Goal: Task Accomplishment & Management: Manage account settings

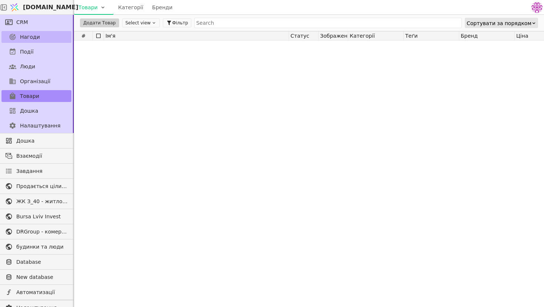
scroll to position [1796, 0]
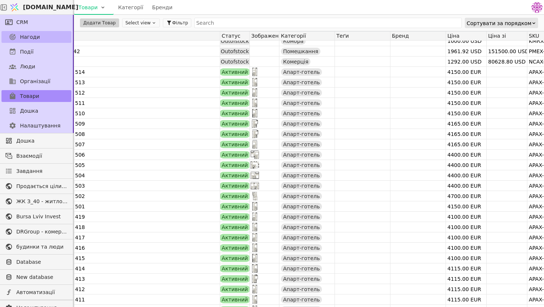
click at [37, 35] on span "Нагоди" at bounding box center [30, 37] width 20 height 8
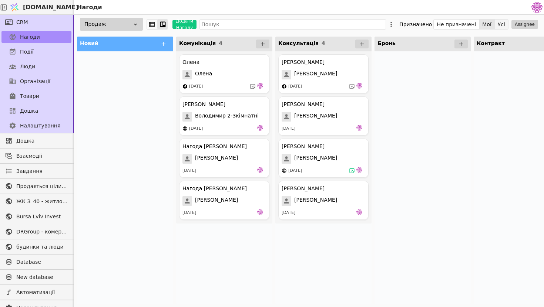
click at [498, 26] on button "Усі" at bounding box center [500, 24] width 13 height 10
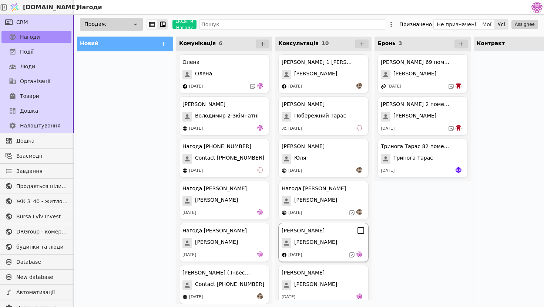
scroll to position [175, 0]
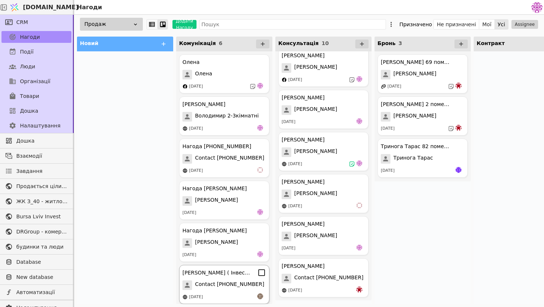
click at [238, 285] on span "Contact [PHONE_NUMBER]" at bounding box center [229, 286] width 69 height 10
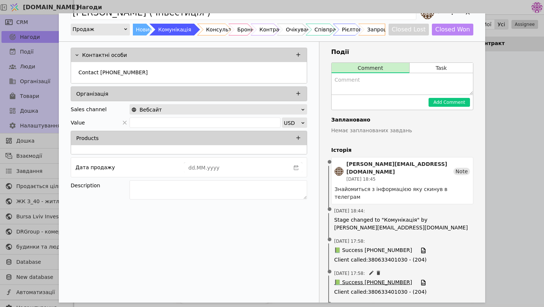
scroll to position [24, 0]
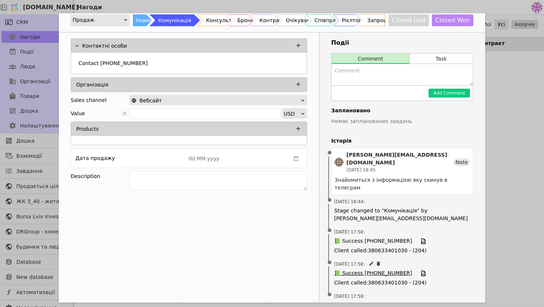
click at [390, 270] on span "📗 Success [PHONE_NUMBER]" at bounding box center [373, 274] width 78 height 8
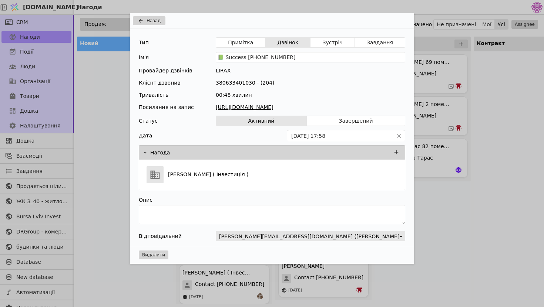
click at [319, 109] on link "[URL][DOMAIN_NAME]" at bounding box center [310, 108] width 189 height 8
click at [152, 20] on span "Назад" at bounding box center [153, 20] width 14 height 7
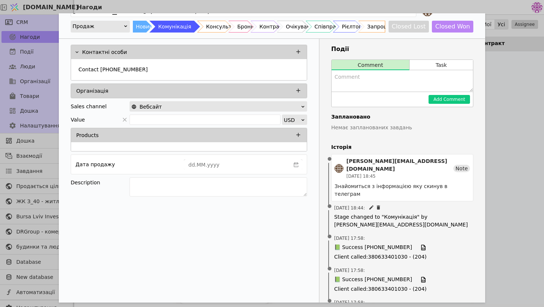
scroll to position [24, 0]
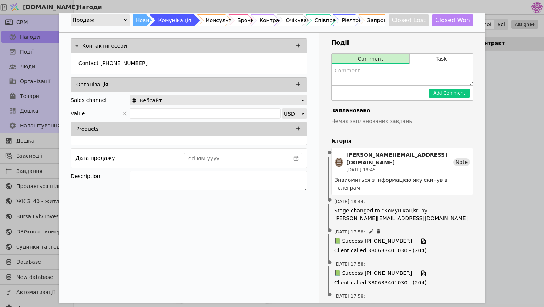
click at [357, 237] on span "📗 Success [PHONE_NUMBER]" at bounding box center [373, 241] width 78 height 8
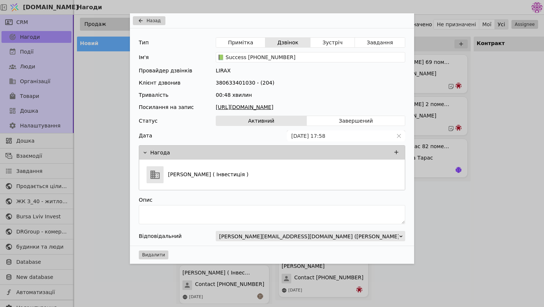
click at [260, 108] on link "[URL][DOMAIN_NAME]" at bounding box center [310, 108] width 189 height 8
click at [150, 25] on button "Назад" at bounding box center [149, 20] width 33 height 9
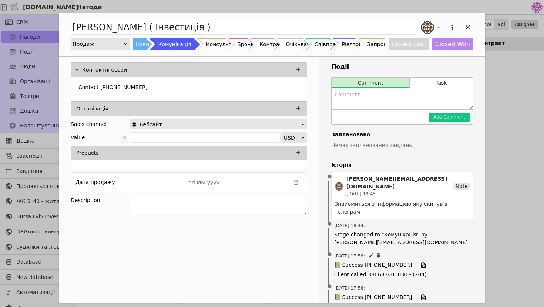
click at [364, 261] on span "📗 Success [PHONE_NUMBER]" at bounding box center [373, 265] width 78 height 8
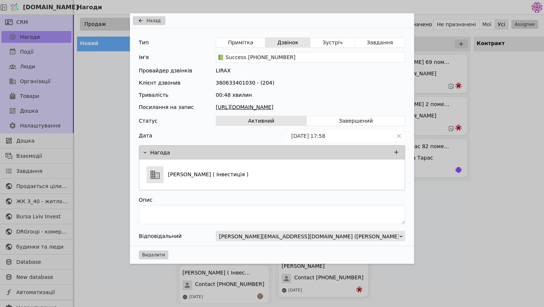
click at [291, 109] on link "[URL][DOMAIN_NAME]" at bounding box center [310, 108] width 189 height 8
click at [156, 20] on span "Назад" at bounding box center [153, 20] width 14 height 7
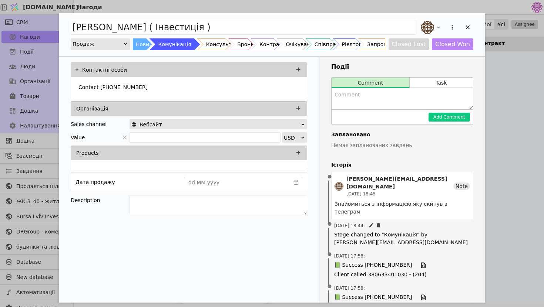
scroll to position [24, 0]
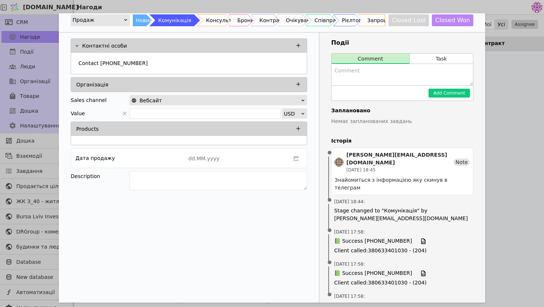
click at [515, 121] on div "[PERSON_NAME] ( Інвестиція ) Продаж Новий Комунікація Консультація Бронь Контра…" at bounding box center [272, 153] width 544 height 307
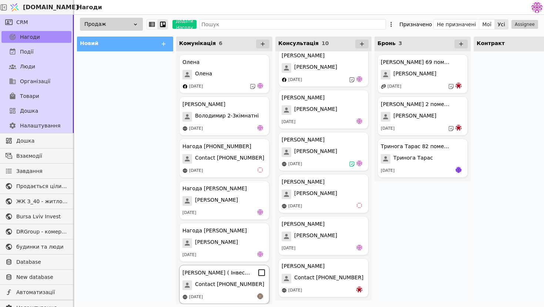
click at [247, 280] on div "[PERSON_NAME] ( Інвестиція ) Contact [PHONE_NUMBER] [DATE]" at bounding box center [224, 284] width 90 height 39
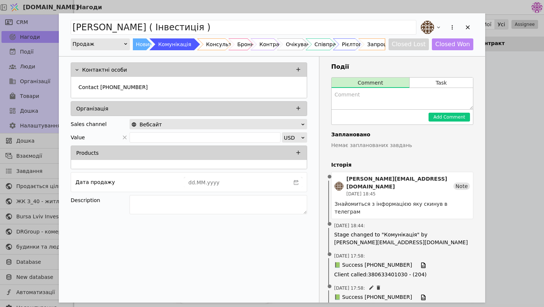
scroll to position [24, 0]
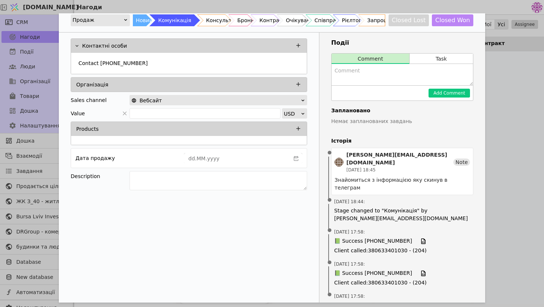
click at [502, 178] on div "[PERSON_NAME] ( Інвестиція ) Продаж Новий Комунікація Консультація Бронь Контра…" at bounding box center [272, 153] width 544 height 307
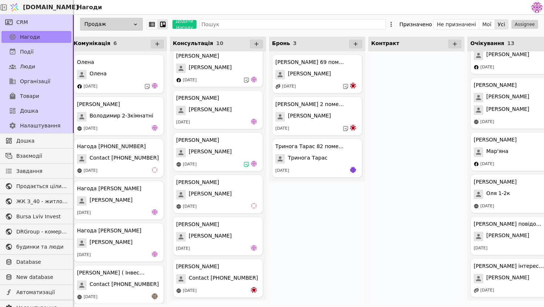
scroll to position [175, 0]
click at [248, 280] on div "Contact [PHONE_NUMBER]" at bounding box center [218, 279] width 84 height 10
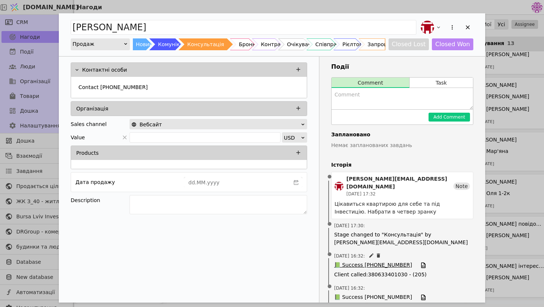
scroll to position [32, 0]
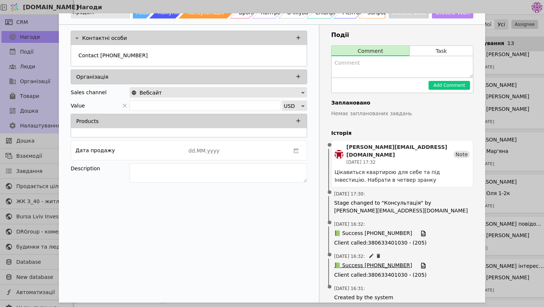
click at [383, 262] on span "📗 Success [PHONE_NUMBER]" at bounding box center [373, 266] width 78 height 8
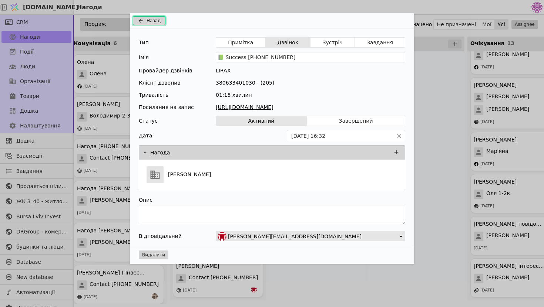
click at [157, 24] on span "Назад" at bounding box center [153, 20] width 14 height 7
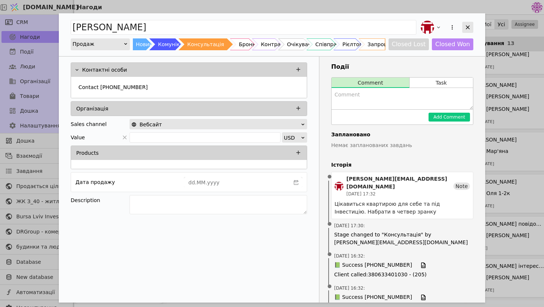
click at [472, 30] on div "Add Opportunity" at bounding box center [467, 27] width 11 height 11
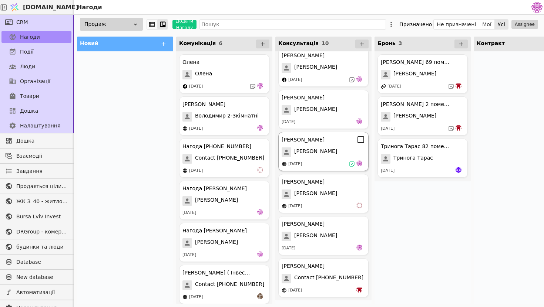
click at [328, 149] on div "[PERSON_NAME]" at bounding box center [323, 153] width 84 height 10
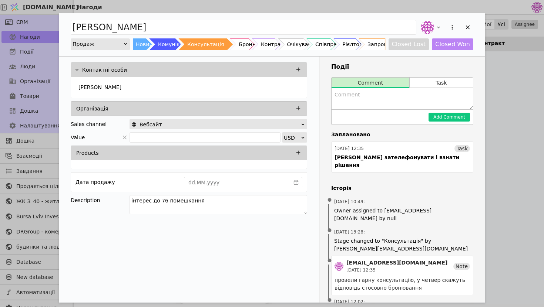
click at [490, 144] on div "[PERSON_NAME] Продаж Новий Комунікація Консультація Бронь Контракт Очікування С…" at bounding box center [272, 153] width 544 height 307
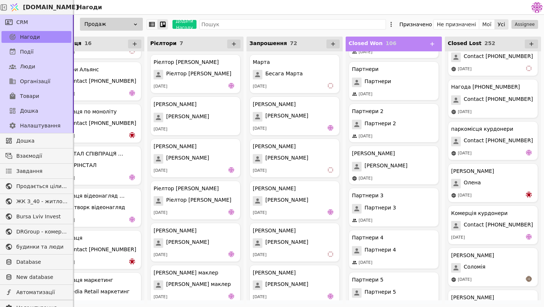
scroll to position [10353, 0]
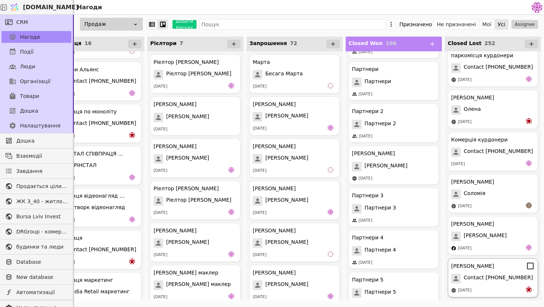
click at [500, 278] on span "Contact [PHONE_NUMBER]" at bounding box center [497, 279] width 69 height 10
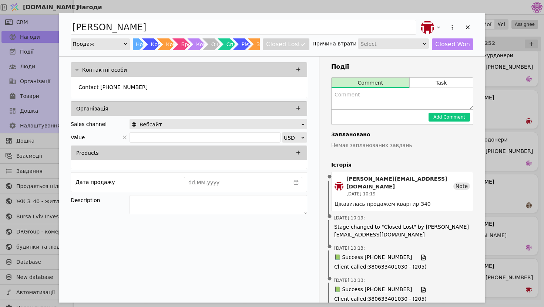
click at [543, 136] on div "[PERSON_NAME] Продаж Новий Комунікація Консультація Бронь Контракт Очікування С…" at bounding box center [272, 153] width 544 height 307
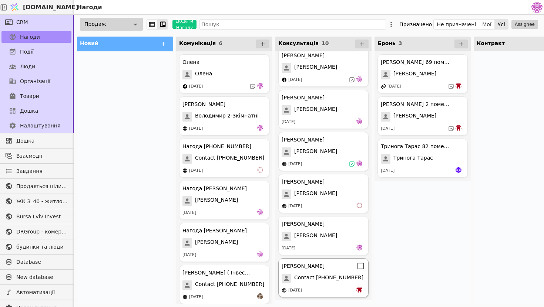
click at [324, 282] on span "Contact [PHONE_NUMBER]" at bounding box center [328, 279] width 69 height 10
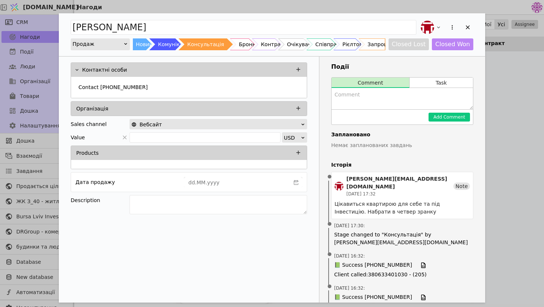
scroll to position [32, 0]
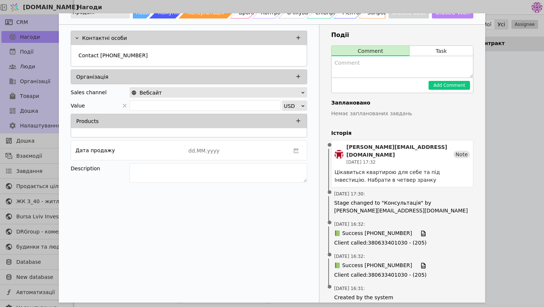
click at [506, 87] on div "[PERSON_NAME] Продаж Новий Комунікація Консультація Бронь Контракт Очікування С…" at bounding box center [272, 153] width 544 height 307
